Goal: Information Seeking & Learning: Learn about a topic

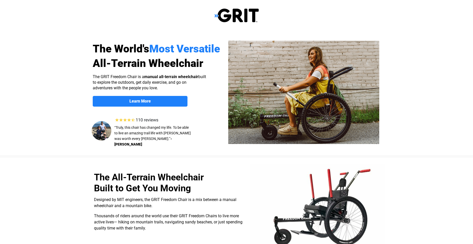
select select "US"
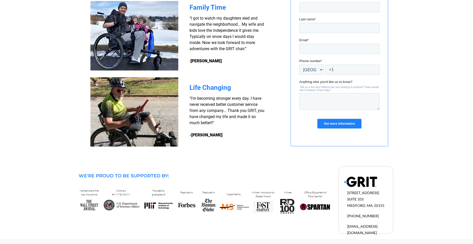
scroll to position [424, 0]
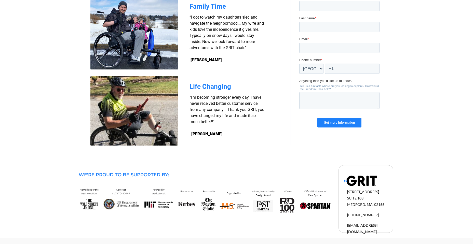
click at [410, 99] on div at bounding box center [236, 55] width 473 height 211
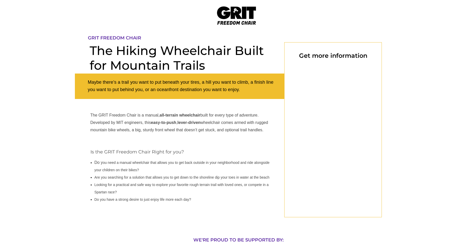
select select "US"
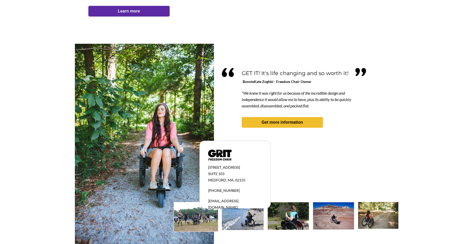
scroll to position [418, 0]
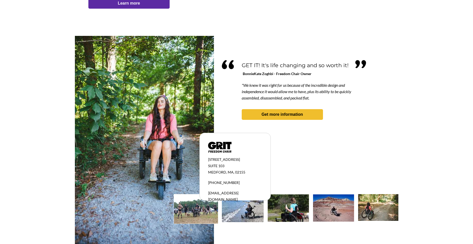
click at [368, 200] on img at bounding box center [378, 207] width 40 height 27
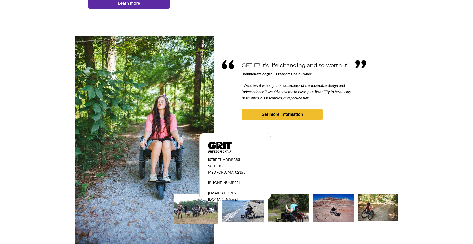
click at [368, 200] on img at bounding box center [378, 207] width 40 height 27
click at [322, 204] on img at bounding box center [333, 207] width 41 height 27
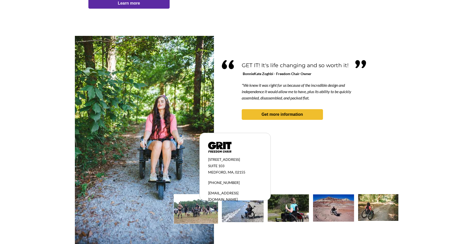
click at [322, 204] on img at bounding box center [333, 207] width 41 height 27
click at [250, 207] on img at bounding box center [243, 208] width 42 height 28
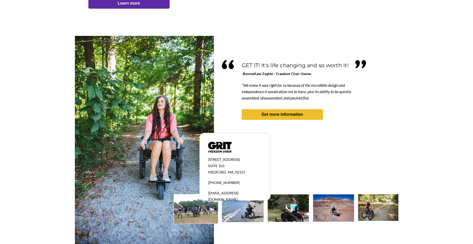
click at [250, 207] on img at bounding box center [243, 208] width 42 height 28
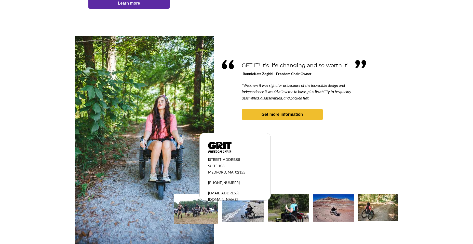
click at [298, 144] on div at bounding box center [236, 132] width 323 height 192
click at [371, 207] on img at bounding box center [378, 207] width 40 height 27
